Goal: Task Accomplishment & Management: Manage account settings

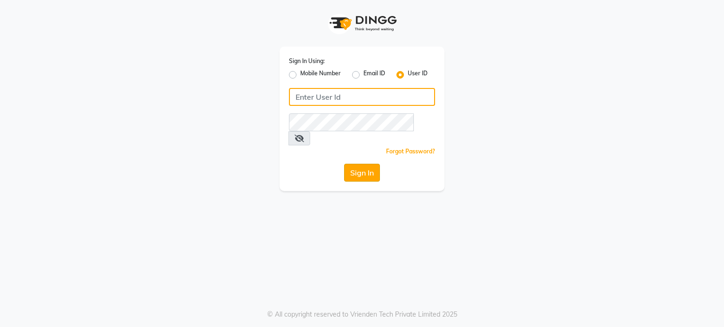
type input "luxuriouslookssalon"
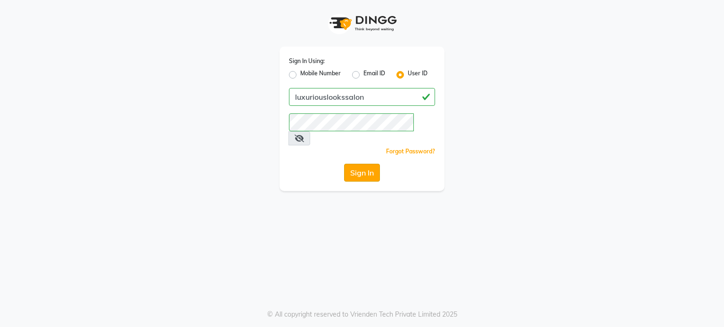
click at [375, 164] on button "Sign In" at bounding box center [362, 173] width 36 height 18
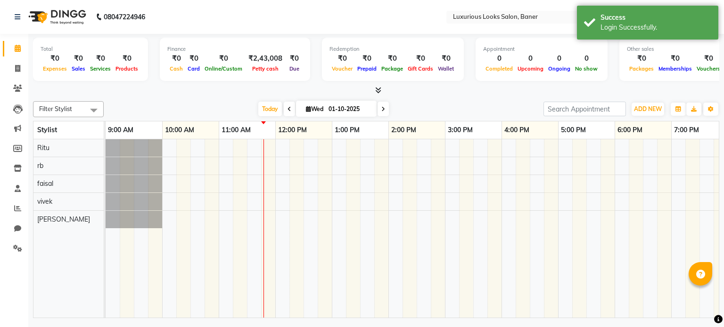
select select "en"
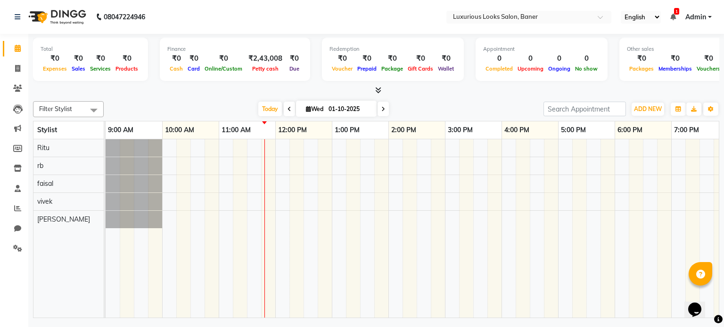
click at [222, 143] on div at bounding box center [502, 228] width 792 height 179
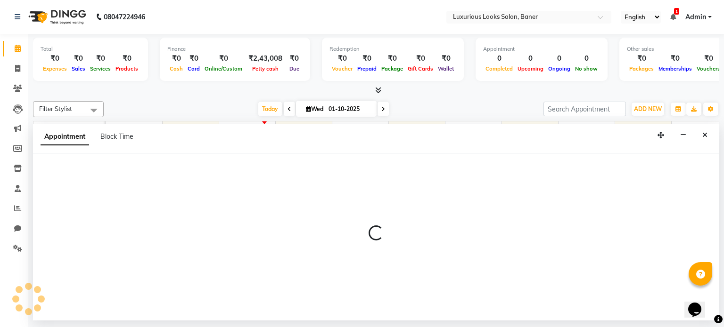
select select "68794"
select select "660"
select select "tentative"
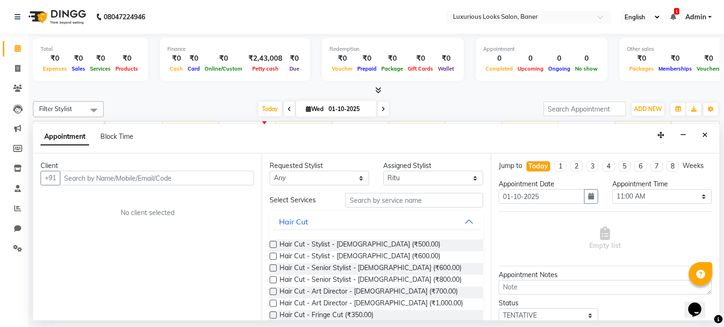
click at [186, 180] on input "text" at bounding box center [157, 178] width 194 height 15
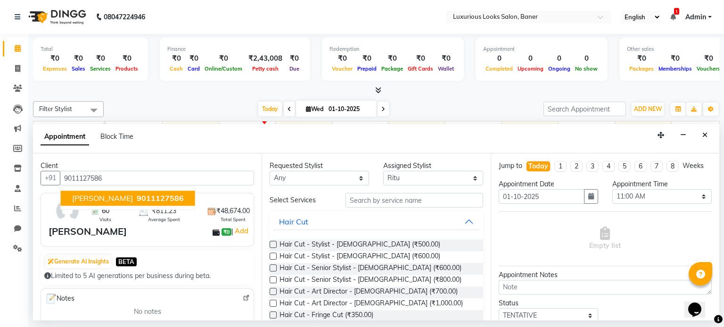
click at [176, 196] on button "[PERSON_NAME] 9011127586" at bounding box center [128, 198] width 134 height 15
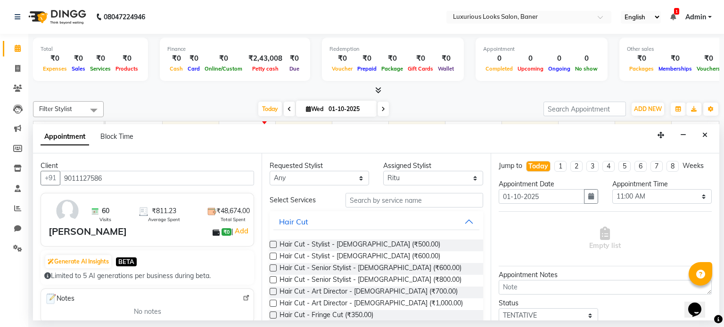
type input "9011127586"
click at [413, 201] on input "text" at bounding box center [414, 200] width 138 height 15
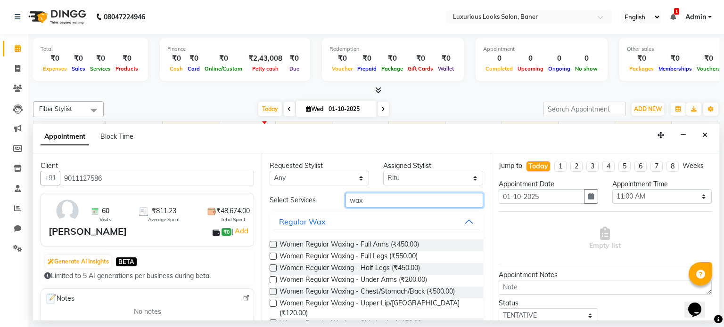
type input "wax"
click at [273, 243] on label at bounding box center [273, 244] width 7 height 7
click at [273, 243] on input "checkbox" at bounding box center [273, 246] width 6 height 6
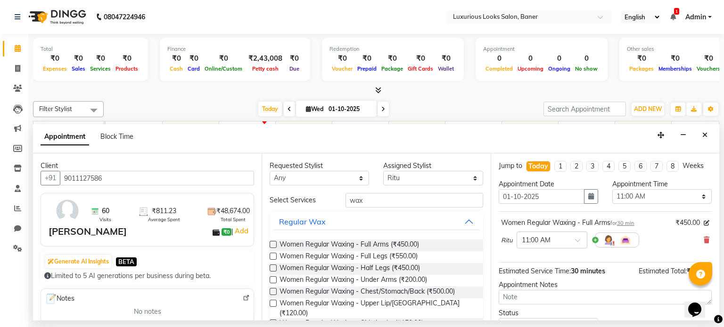
click at [273, 245] on label at bounding box center [273, 244] width 7 height 7
click at [273, 245] on input "checkbox" at bounding box center [273, 246] width 6 height 6
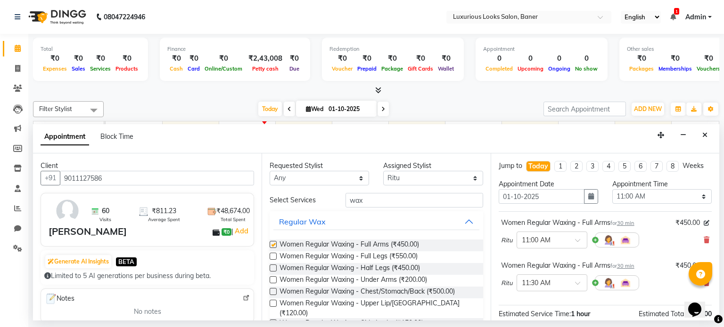
checkbox input "false"
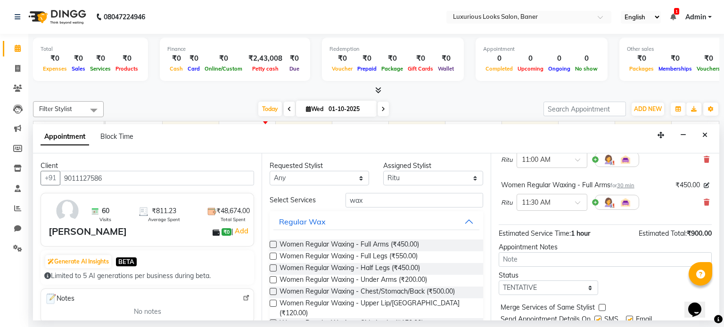
scroll to position [114, 0]
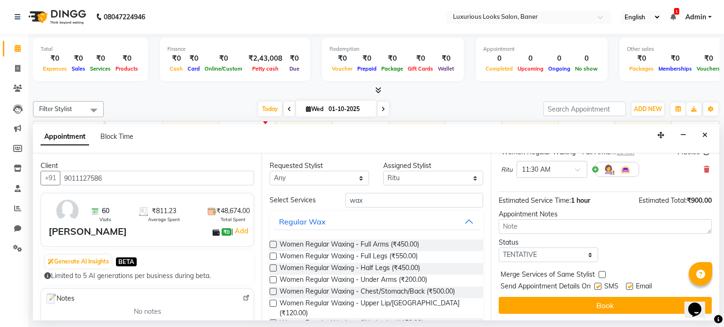
click at [629, 286] on label at bounding box center [629, 286] width 7 height 7
click at [629, 286] on input "checkbox" at bounding box center [629, 288] width 6 height 6
checkbox input "false"
click at [597, 286] on label at bounding box center [597, 286] width 7 height 7
click at [597, 286] on input "checkbox" at bounding box center [597, 288] width 6 height 6
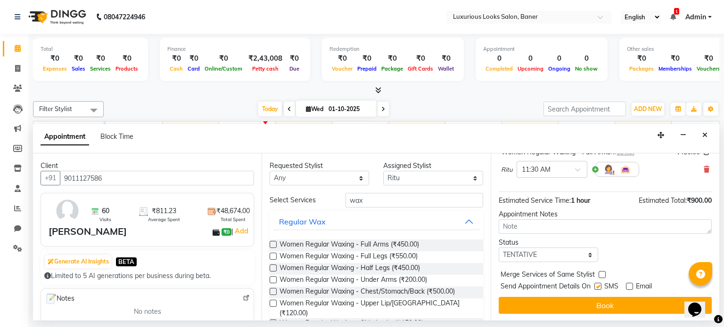
checkbox input "false"
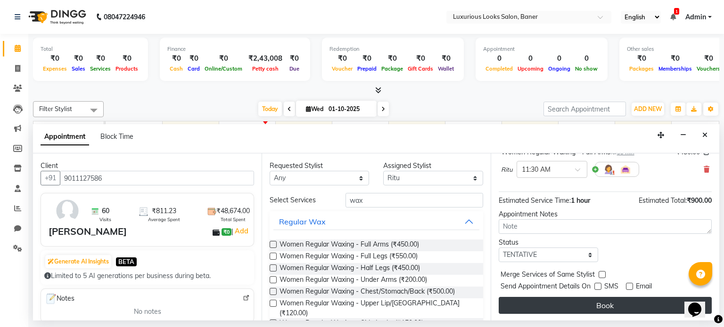
click at [601, 305] on button "Book" at bounding box center [605, 305] width 213 height 17
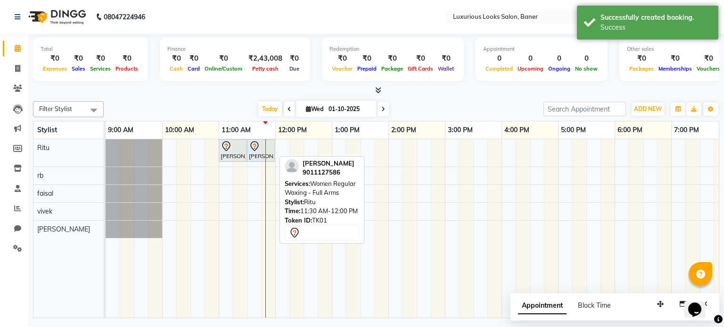
click at [257, 154] on div "[PERSON_NAME] Meshail, TK01, 11:30 AM-12:00 PM, Women Regular Waxing - Full Arms" at bounding box center [261, 151] width 26 height 20
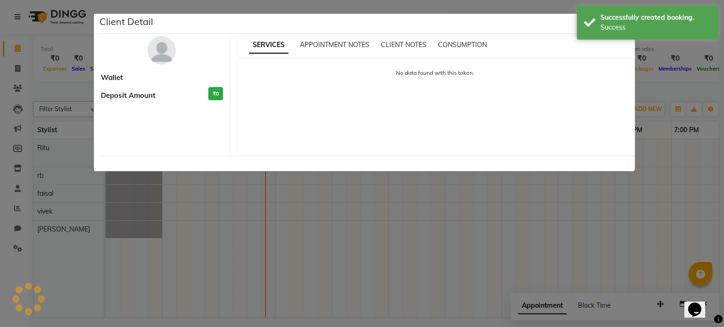
select select "7"
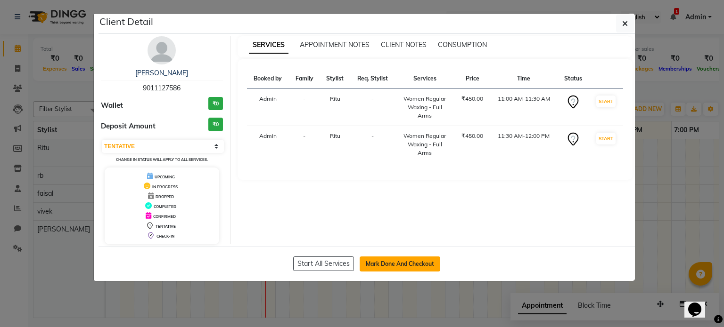
click at [373, 259] on button "Mark Done And Checkout" at bounding box center [400, 264] width 81 height 15
select select "service"
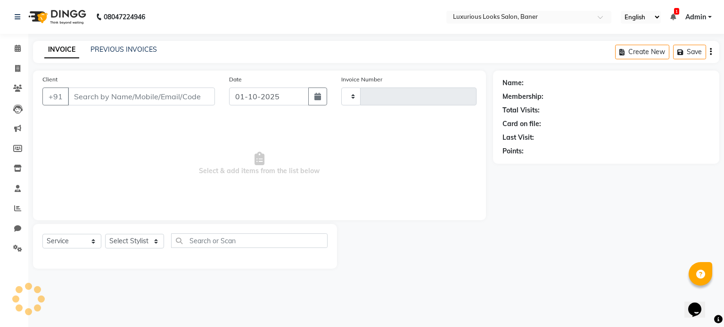
type input "0908"
select select "7573"
type input "9011127586"
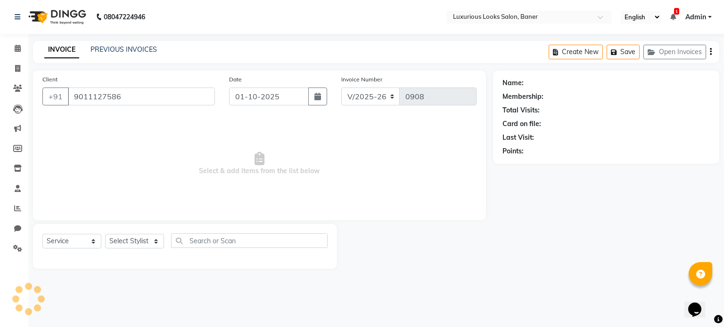
select select "68794"
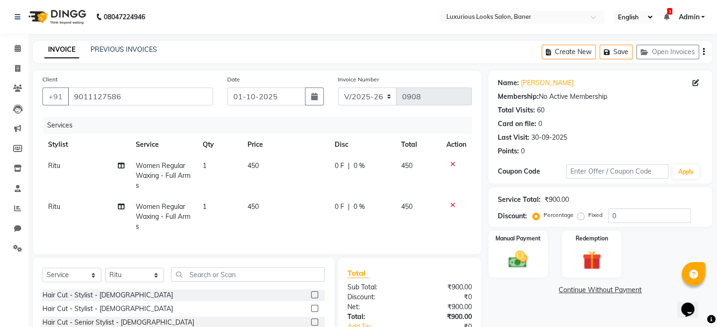
click at [452, 203] on icon at bounding box center [452, 205] width 5 height 7
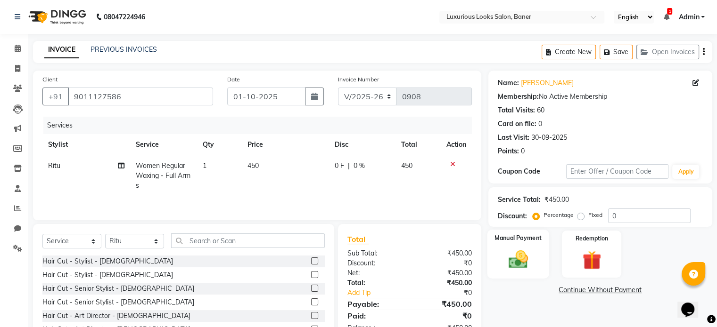
click at [509, 249] on img at bounding box center [518, 260] width 32 height 23
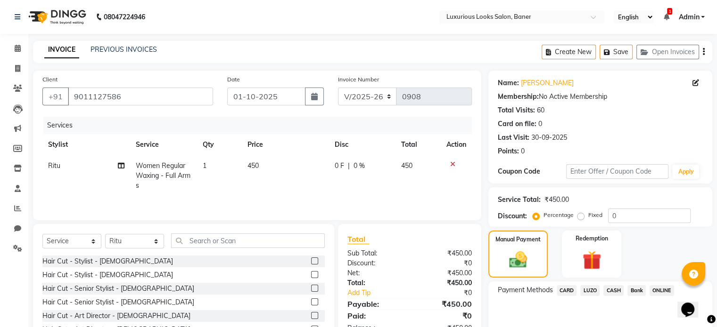
click at [609, 289] on span "CASH" at bounding box center [613, 291] width 20 height 11
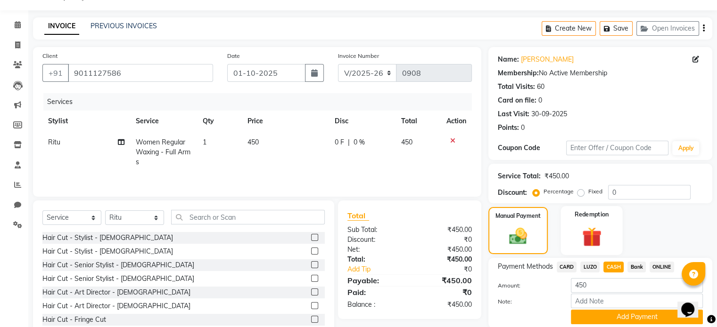
scroll to position [58, 0]
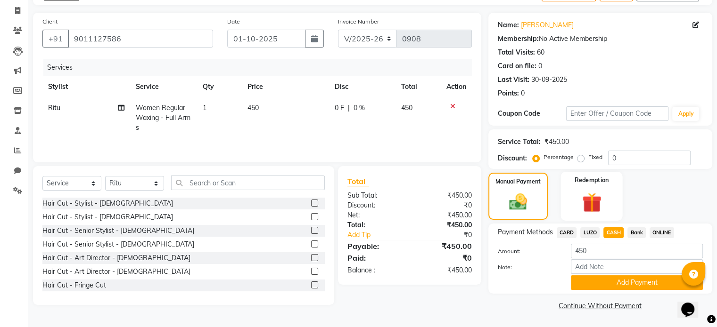
click at [609, 277] on button "Add Payment" at bounding box center [637, 283] width 132 height 15
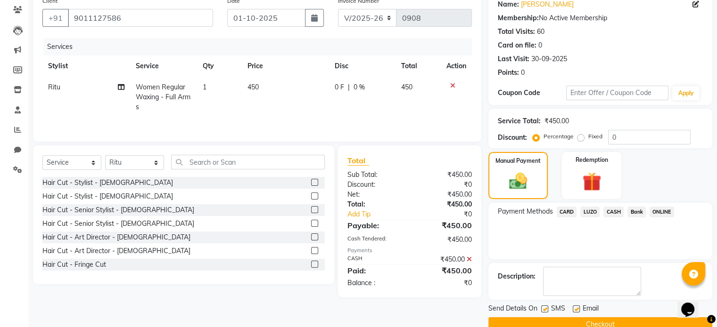
scroll to position [97, 0]
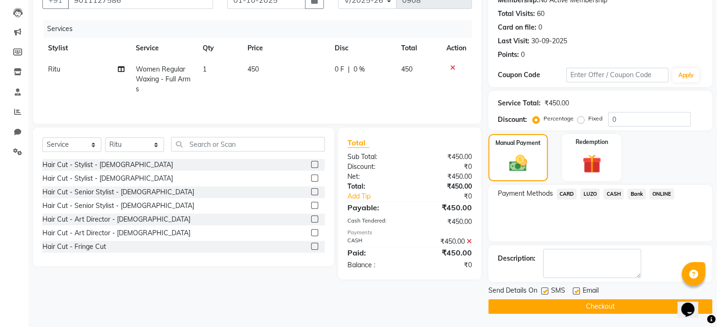
click at [577, 291] on label at bounding box center [575, 291] width 7 height 7
click at [577, 291] on input "checkbox" at bounding box center [575, 292] width 6 height 6
checkbox input "false"
click at [544, 288] on label at bounding box center [544, 291] width 7 height 7
click at [544, 289] on input "checkbox" at bounding box center [544, 292] width 6 height 6
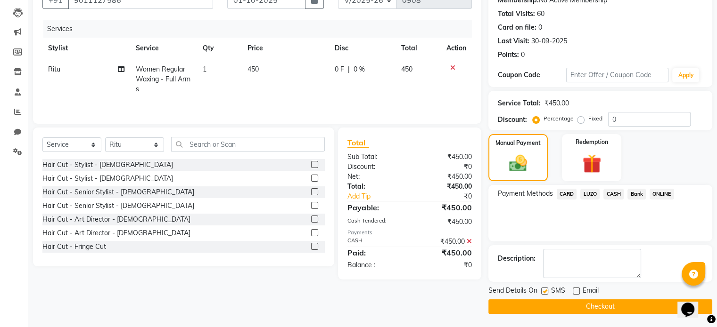
checkbox input "false"
click at [552, 308] on button "Checkout" at bounding box center [600, 307] width 224 height 15
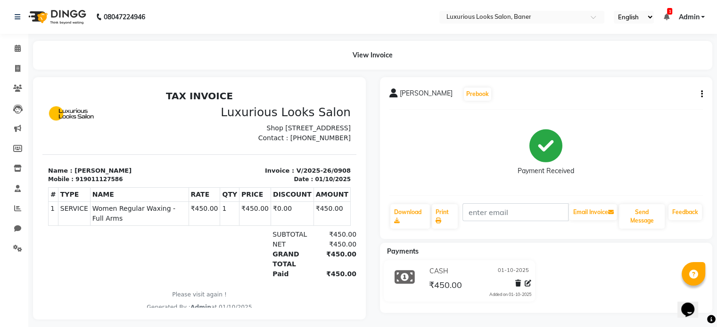
select select "service"
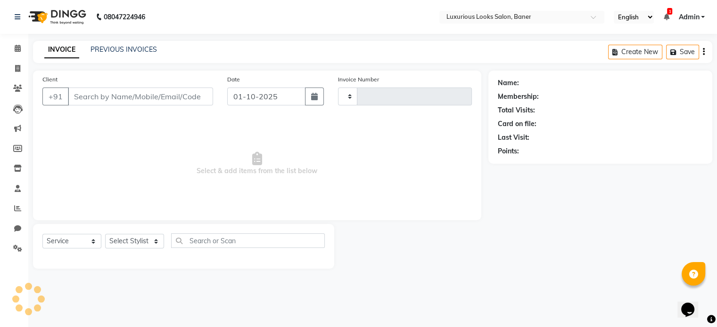
type input "0909"
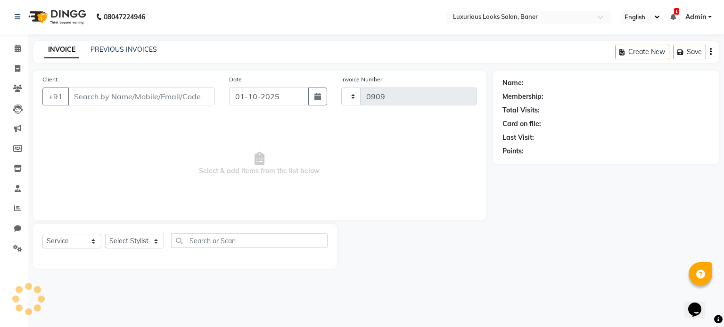
select select "7573"
type input "9011127586"
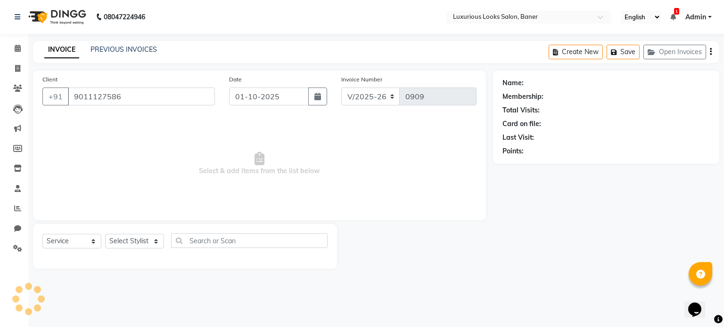
select select "68794"
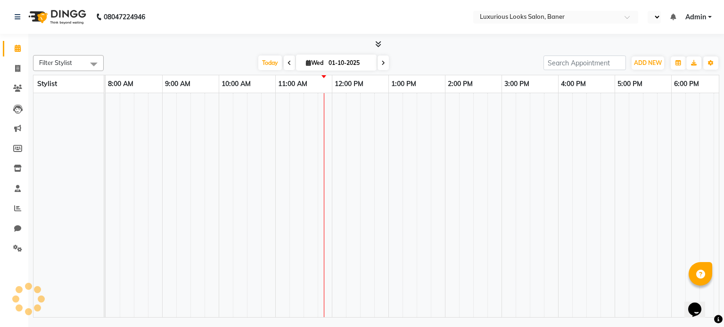
select select "en"
